Goal: Check status: Check status

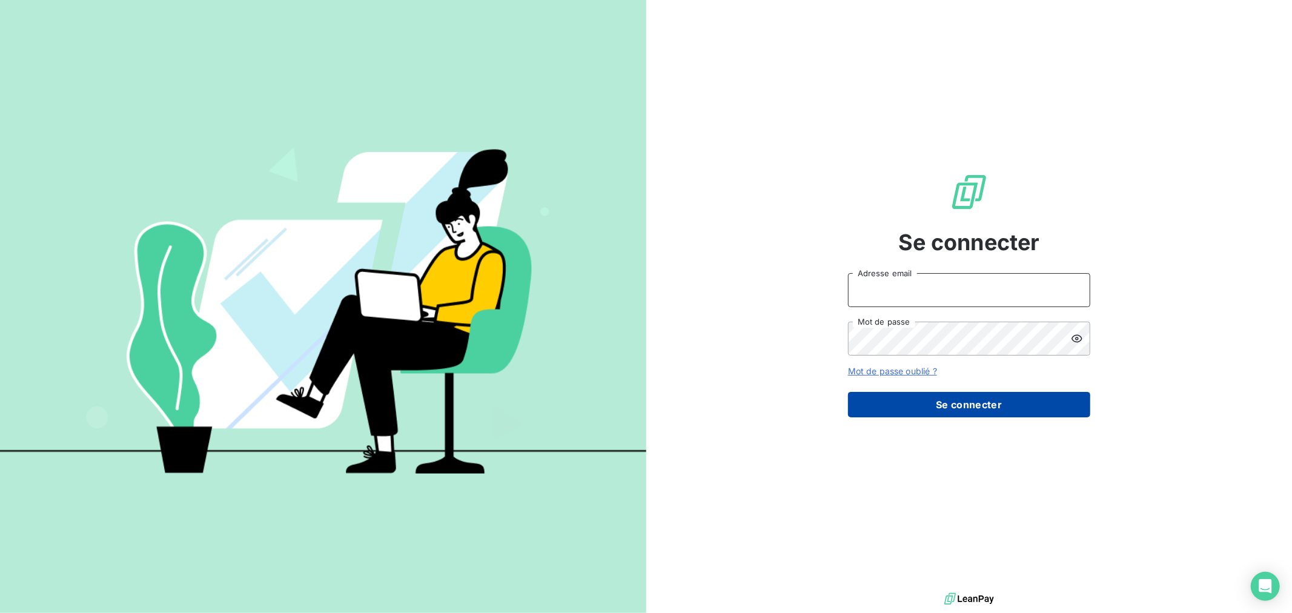
type input "[EMAIL_ADDRESS][DOMAIN_NAME]"
click at [965, 412] on button "Se connecter" at bounding box center [969, 404] width 242 height 25
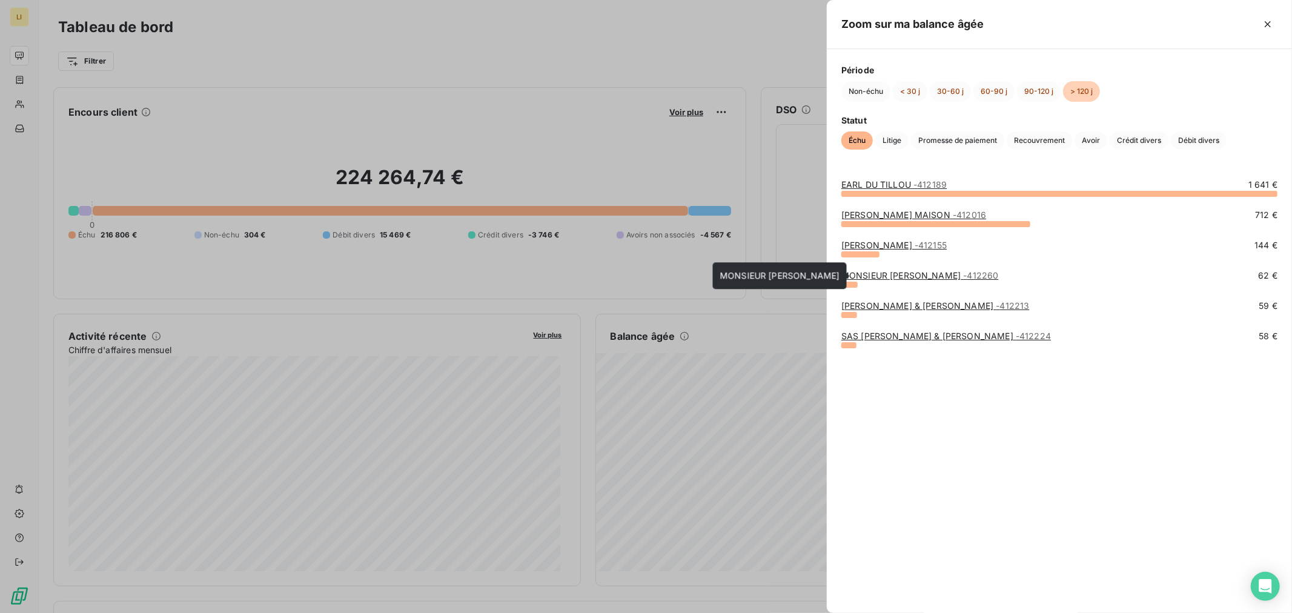
click at [860, 271] on link "MONSIEUR [PERSON_NAME] - 412260" at bounding box center [919, 275] width 157 height 10
click at [859, 277] on link "MONSIEUR [PERSON_NAME] - 412260" at bounding box center [919, 275] width 157 height 10
